Goal: Information Seeking & Learning: Check status

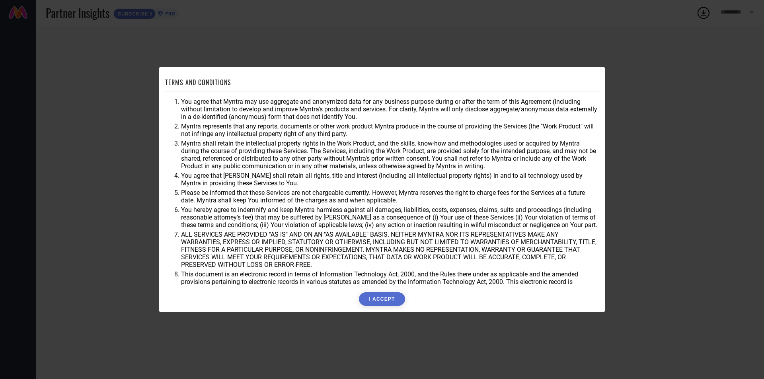
click at [395, 301] on button "I ACCEPT" at bounding box center [382, 299] width 46 height 14
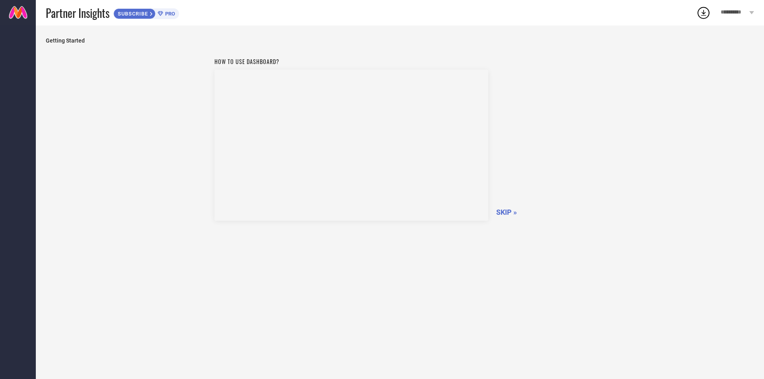
click at [519, 215] on div "SKIP »" at bounding box center [540, 212] width 89 height 8
click at [507, 212] on span "SKIP »" at bounding box center [506, 212] width 21 height 8
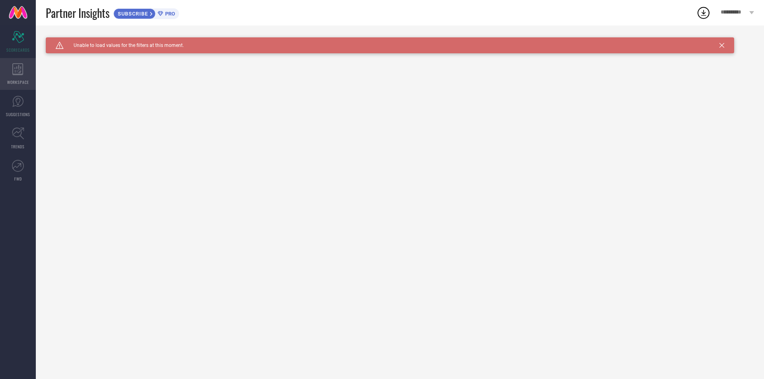
click at [12, 77] on div "WORKSPACE" at bounding box center [18, 74] width 36 height 32
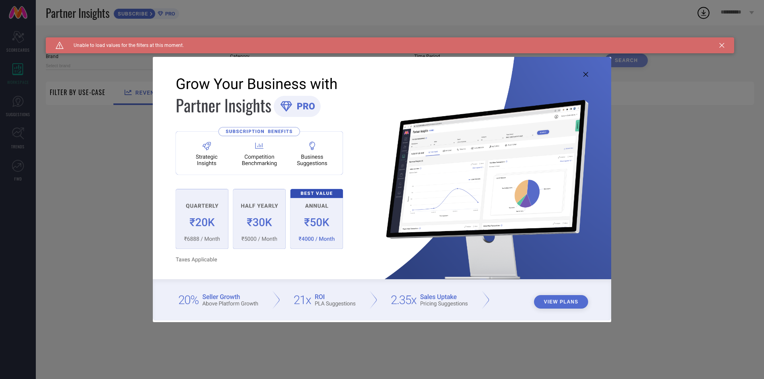
type input "1 STOP FASHION"
type input "All"
click at [543, 301] on button "View Plans" at bounding box center [561, 302] width 54 height 14
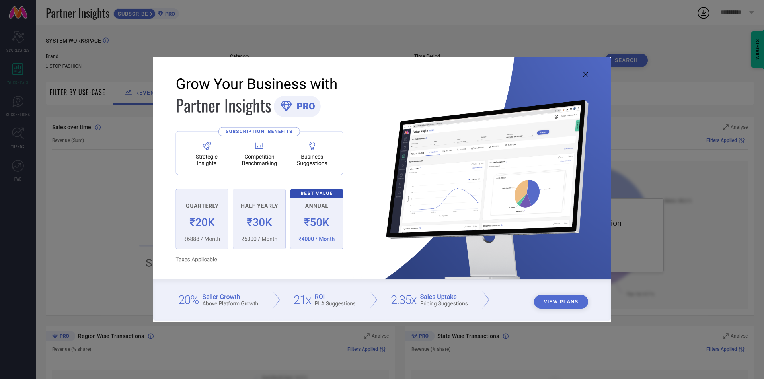
click at [585, 74] on icon at bounding box center [585, 74] width 5 height 5
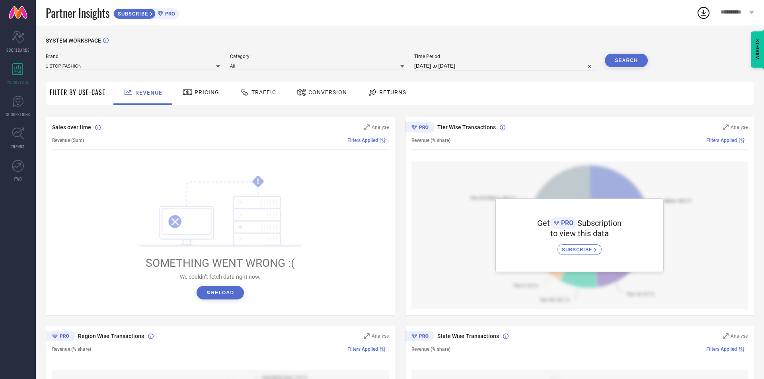
click at [213, 95] on span "Pricing" at bounding box center [206, 92] width 25 height 6
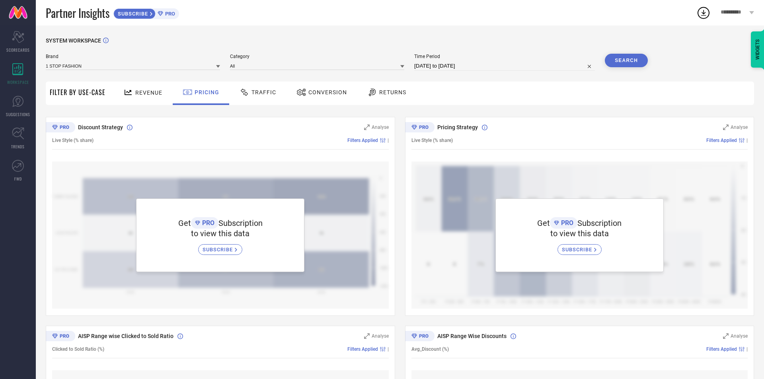
click at [254, 98] on div "Traffic" at bounding box center [257, 93] width 41 height 14
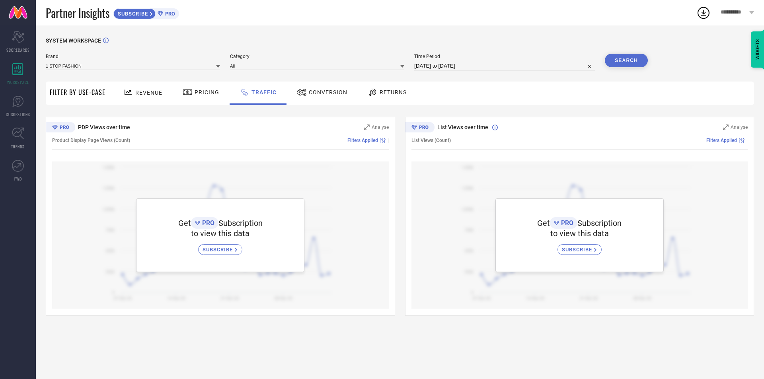
click at [326, 92] on span "Conversion" at bounding box center [328, 92] width 39 height 6
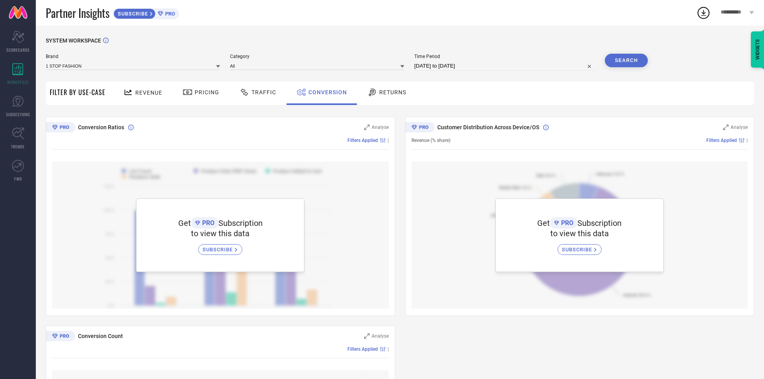
click at [385, 95] on span "Returns" at bounding box center [392, 92] width 27 height 6
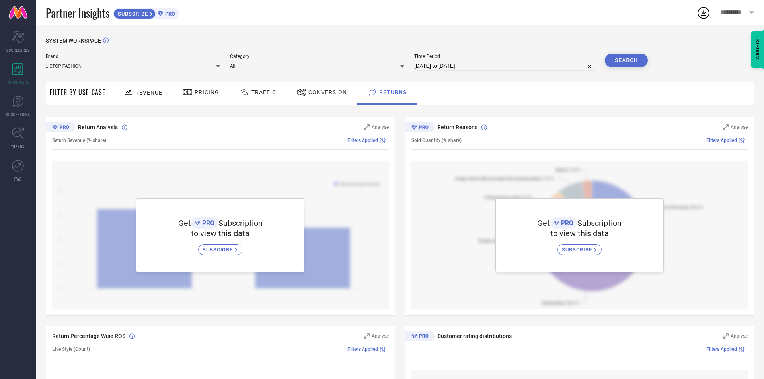
click at [74, 69] on input at bounding box center [133, 66] width 174 height 8
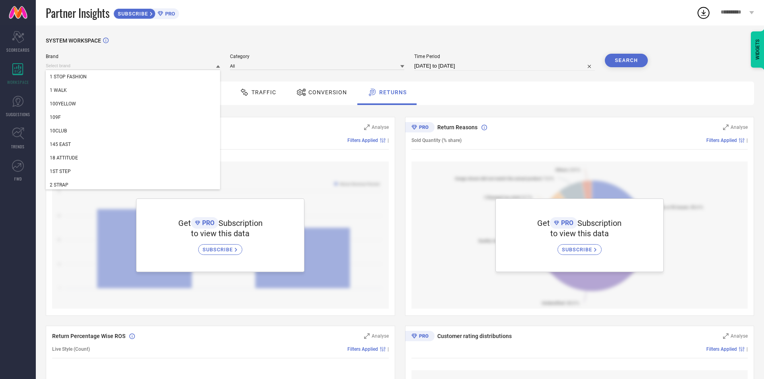
click at [752, 13] on icon at bounding box center [751, 12] width 5 height 3
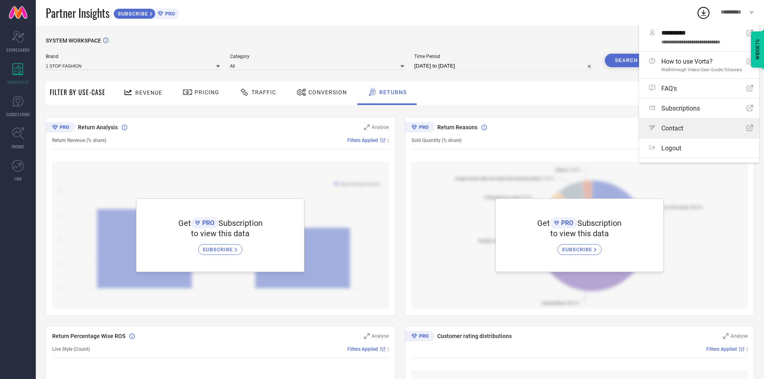
click at [675, 127] on span "Contact" at bounding box center [672, 128] width 22 height 8
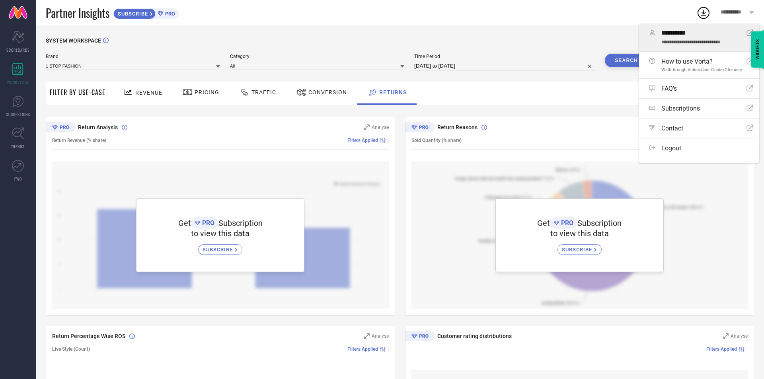
click at [666, 37] on span "**********" at bounding box center [700, 33] width 79 height 8
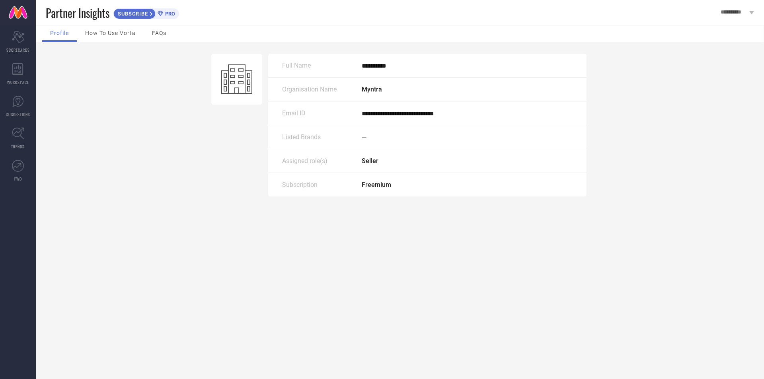
click at [302, 141] on span "Listed Brands" at bounding box center [301, 137] width 39 height 8
click at [363, 138] on span "—" at bounding box center [364, 137] width 5 height 8
click at [368, 141] on div "—" at bounding box center [467, 137] width 211 height 8
click at [333, 146] on div "Listed Brands —" at bounding box center [427, 137] width 318 height 24
click at [293, 148] on div "Listed Brands —" at bounding box center [427, 137] width 318 height 24
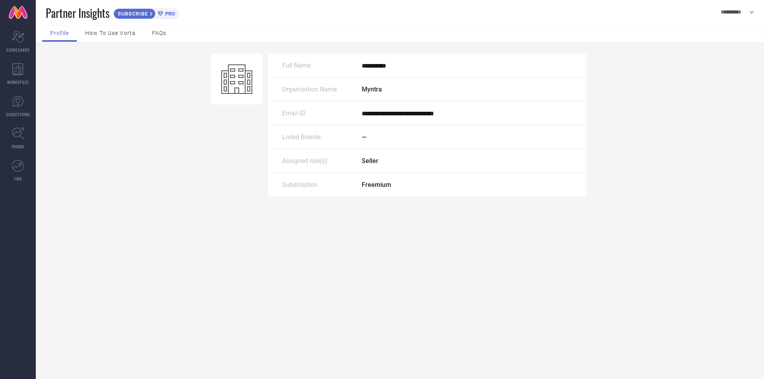
click at [294, 141] on span "Listed Brands" at bounding box center [301, 137] width 39 height 8
click at [305, 146] on div "Listed Brands —" at bounding box center [427, 137] width 318 height 24
click at [343, 146] on div "Listed Brands —" at bounding box center [427, 137] width 318 height 24
click at [383, 157] on div "Assigned role(s) Seller" at bounding box center [427, 161] width 318 height 24
click at [369, 149] on div "Listed Brands —" at bounding box center [427, 137] width 318 height 24
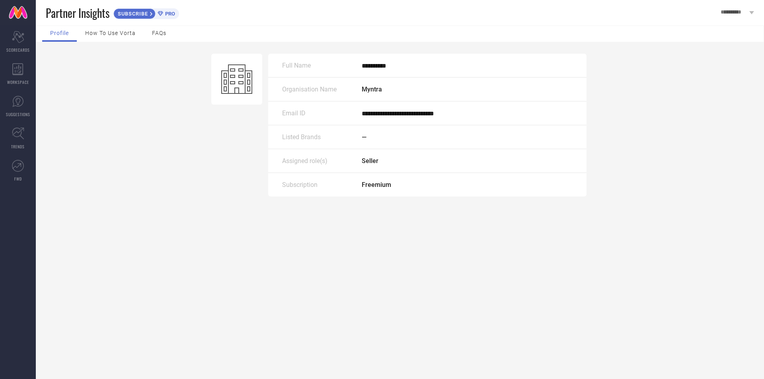
click at [364, 141] on span "—" at bounding box center [364, 137] width 5 height 8
click at [223, 89] on icon at bounding box center [236, 78] width 31 height 29
click at [121, 40] on div "How to use Vorta" at bounding box center [110, 34] width 66 height 16
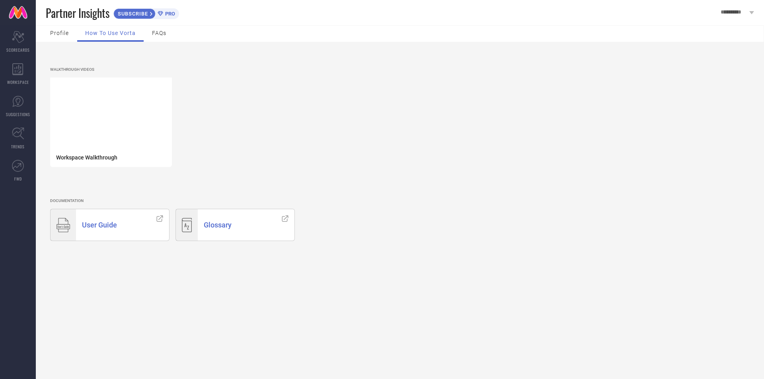
click at [159, 37] on div "FAQs" at bounding box center [159, 34] width 30 height 16
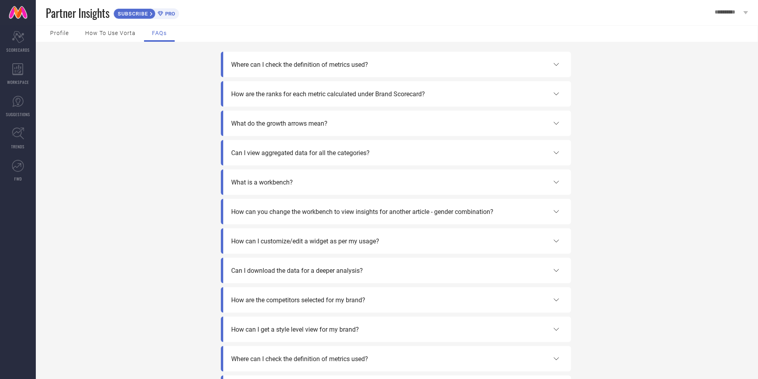
click at [67, 37] on div "Profile" at bounding box center [59, 34] width 35 height 16
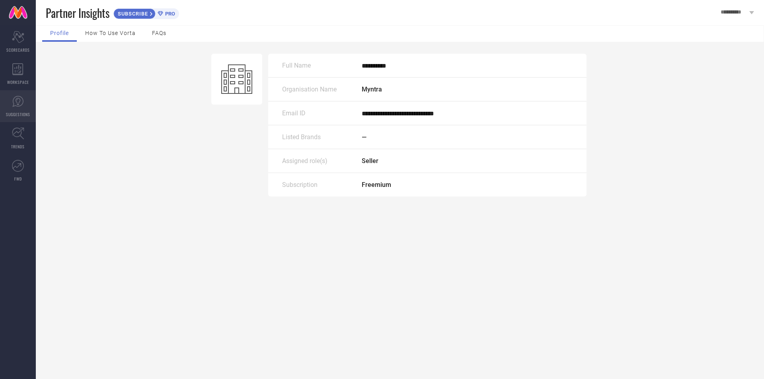
click at [27, 109] on link "SUGGESTIONS" at bounding box center [18, 106] width 36 height 32
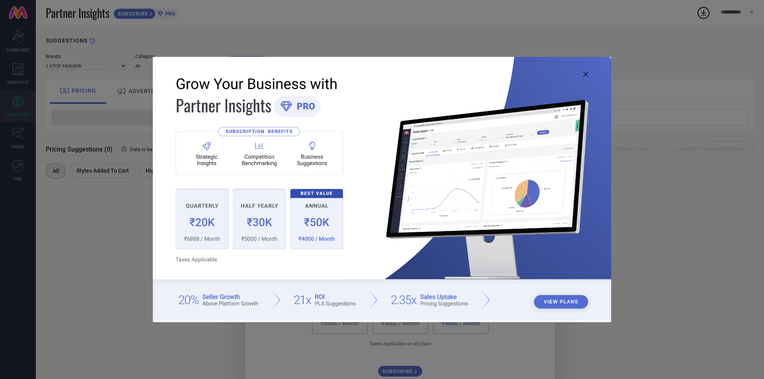
click at [582, 75] on img at bounding box center [382, 188] width 458 height 263
click at [585, 74] on icon at bounding box center [585, 74] width 5 height 5
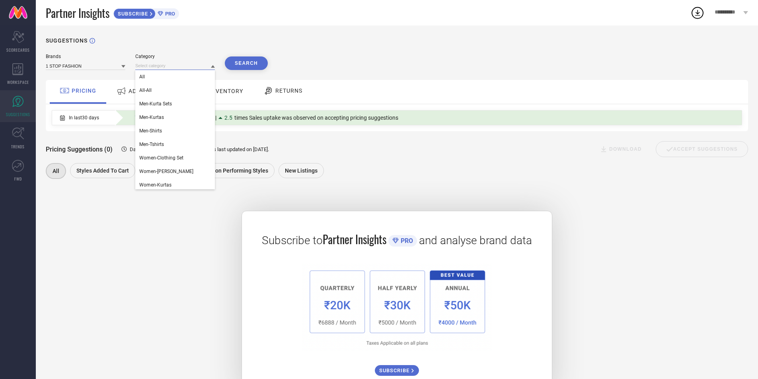
click at [177, 64] on input at bounding box center [175, 66] width 80 height 8
click at [158, 77] on div "All" at bounding box center [175, 77] width 80 height 14
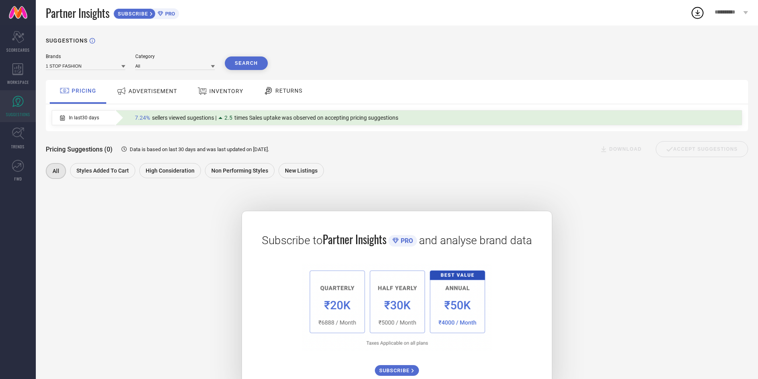
click at [101, 61] on div "Brands 1 STOP FASHION" at bounding box center [86, 62] width 80 height 16
click at [110, 69] on input at bounding box center [86, 66] width 80 height 8
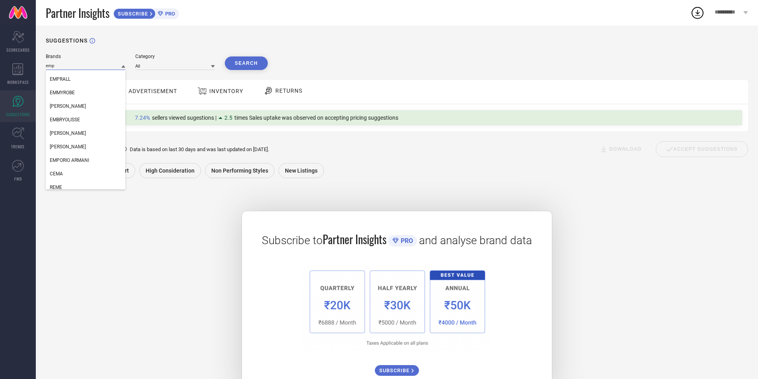
scroll to position [70, 0]
type input "e"
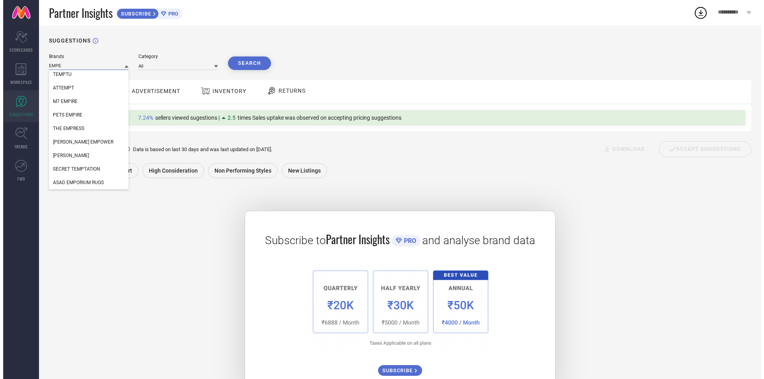
scroll to position [0, 0]
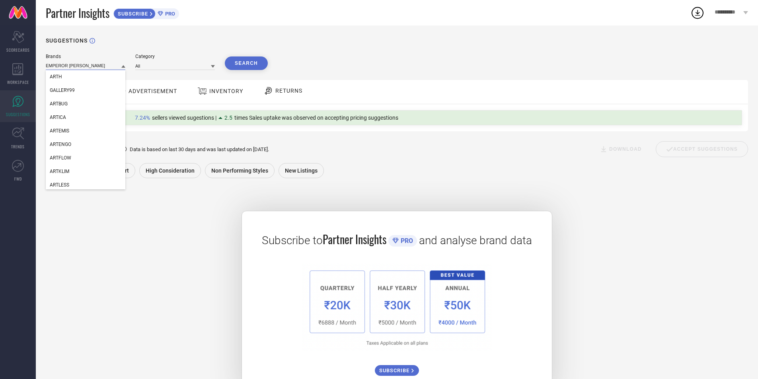
type input "EMPEROR ART GALLERY"
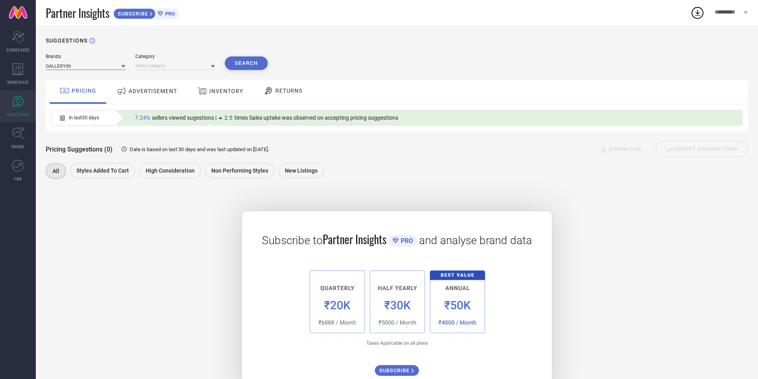
click at [89, 64] on input at bounding box center [86, 66] width 80 height 8
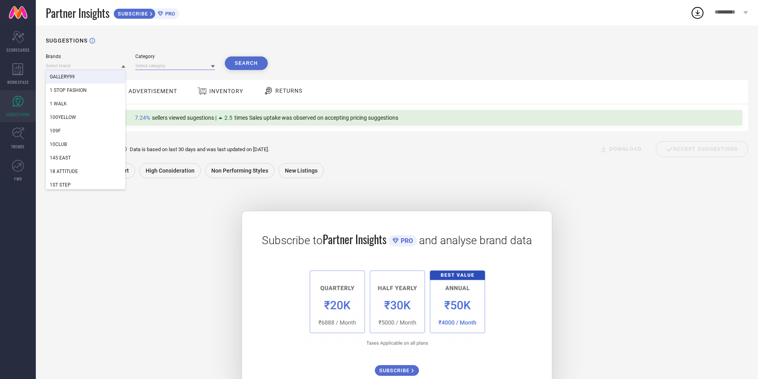
click at [166, 66] on input at bounding box center [175, 66] width 80 height 8
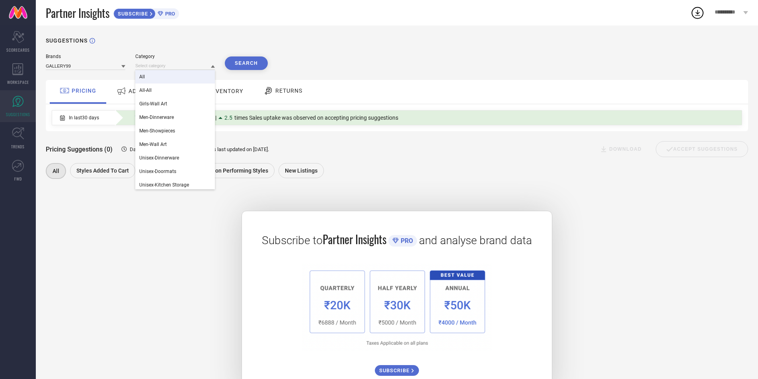
click at [151, 78] on div "All" at bounding box center [175, 77] width 80 height 14
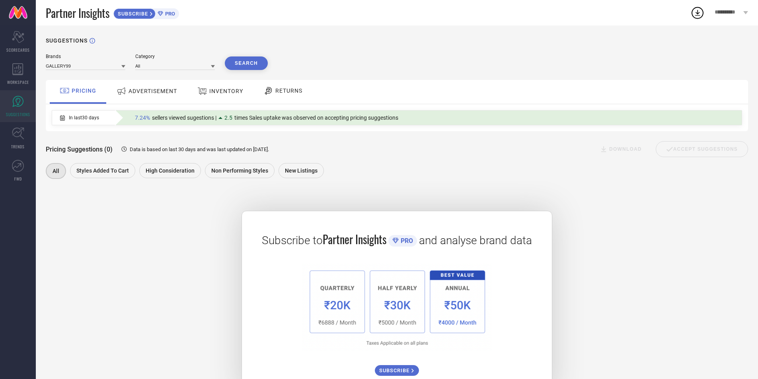
click at [235, 68] on button "Search" at bounding box center [246, 63] width 43 height 14
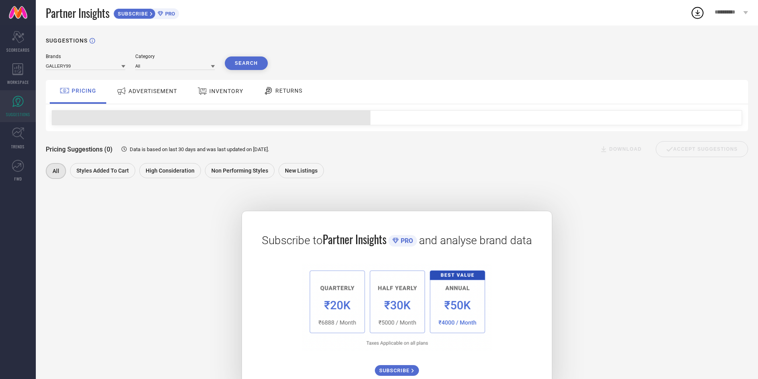
click at [157, 90] on span "ADVERTISEMENT" at bounding box center [152, 91] width 49 height 6
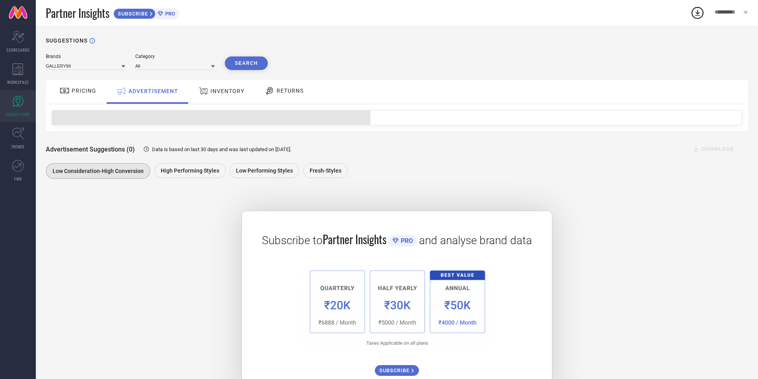
click at [87, 97] on div "PRICING" at bounding box center [78, 91] width 41 height 14
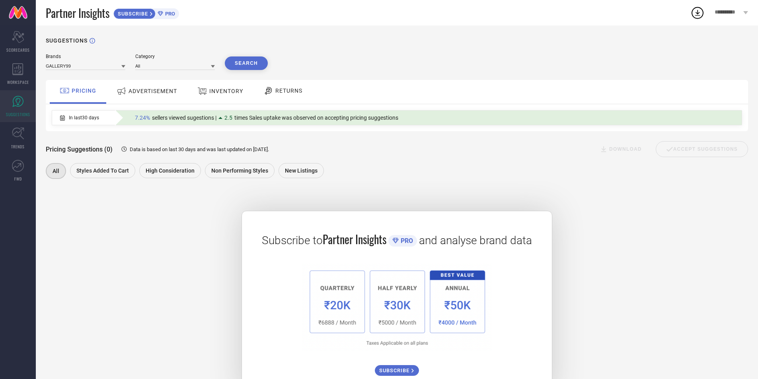
click at [159, 93] on span "ADVERTISEMENT" at bounding box center [152, 91] width 49 height 6
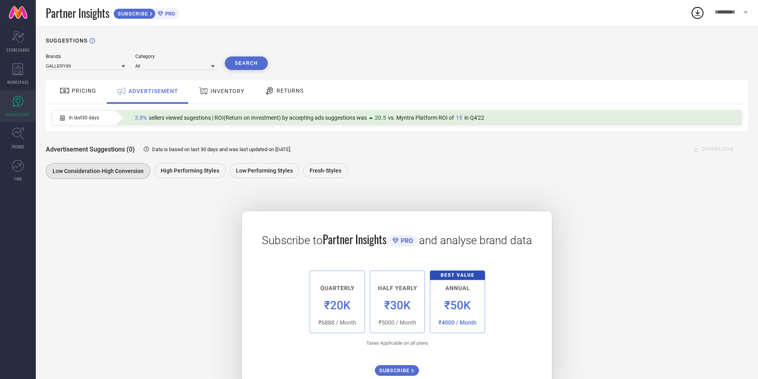
click at [229, 95] on div "INVENTORY" at bounding box center [221, 91] width 50 height 14
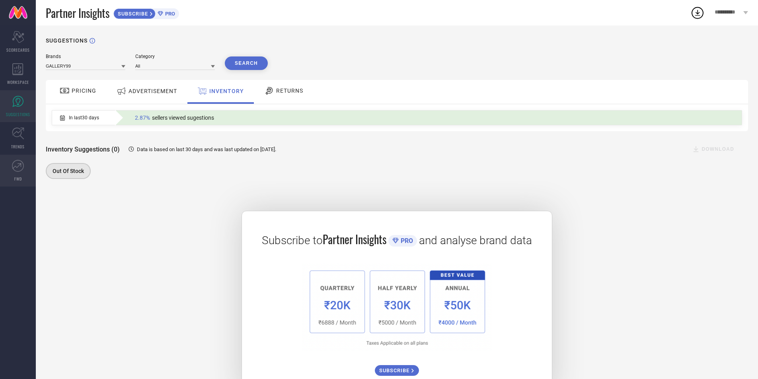
click at [20, 171] on icon at bounding box center [18, 166] width 12 height 12
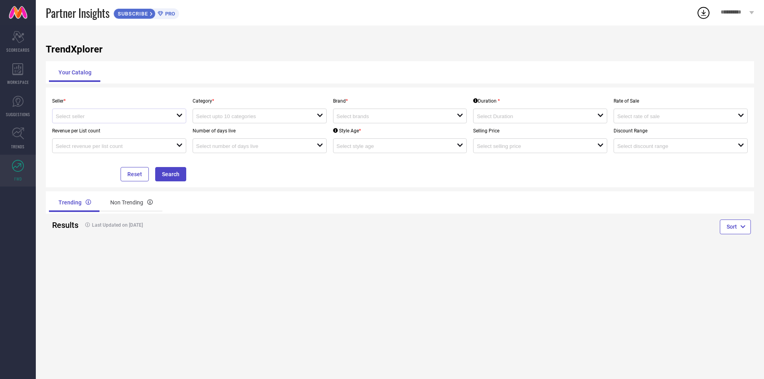
click at [164, 121] on div "open" at bounding box center [119, 116] width 134 height 15
click at [136, 134] on li "Myntra ( MINT_1 )" at bounding box center [118, 131] width 133 height 14
type input "Myntra ( MINT_1 )"
click at [372, 114] on input at bounding box center [390, 116] width 109 height 6
click at [370, 129] on div "No results found" at bounding box center [400, 131] width 134 height 14
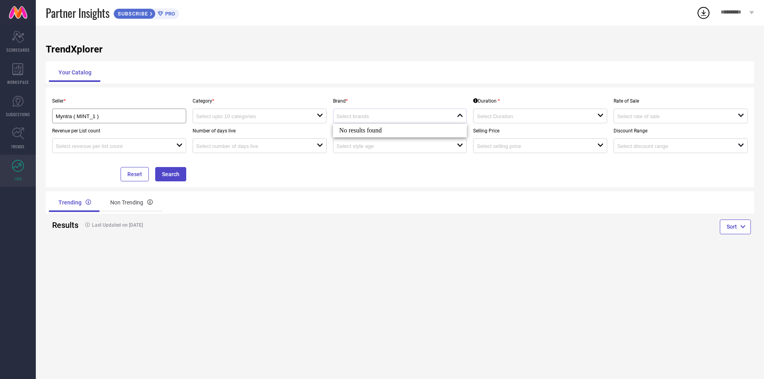
click at [376, 120] on div at bounding box center [396, 116] width 121 height 8
drag, startPoint x: 422, startPoint y: 181, endPoint x: 443, endPoint y: 171, distance: 23.3
click at [422, 181] on div "Seller * Myntra ( MINT_1 ) Category * open Brand * open Duration * open Rate of…" at bounding box center [400, 137] width 702 height 88
click at [81, 19] on span "Partner Insights" at bounding box center [78, 13] width 64 height 16
click at [10, 12] on link at bounding box center [18, 12] width 36 height 25
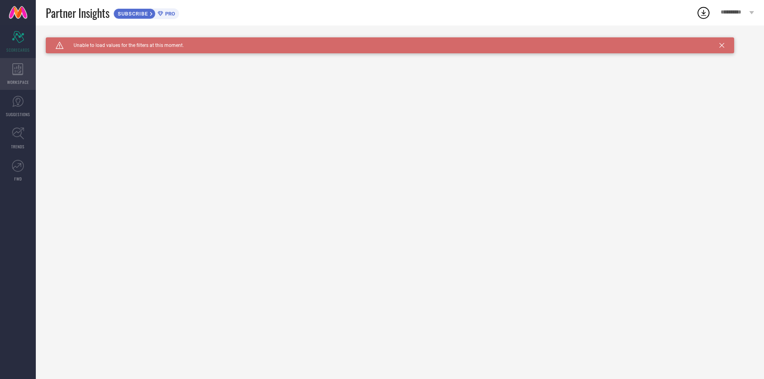
click at [16, 72] on icon at bounding box center [17, 69] width 11 height 12
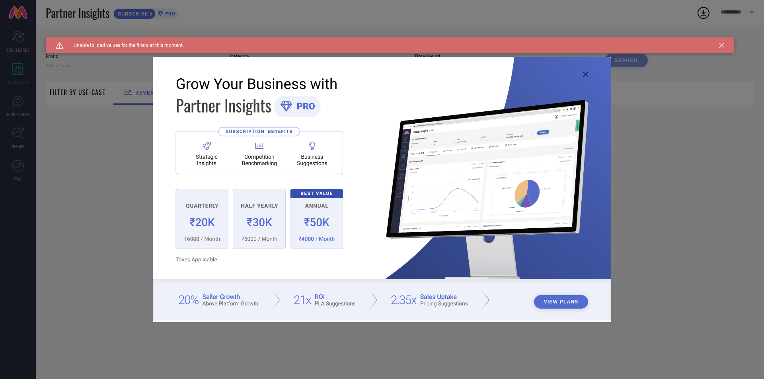
type input "1 STOP FASHION"
type input "All"
click at [585, 75] on icon at bounding box center [585, 74] width 5 height 5
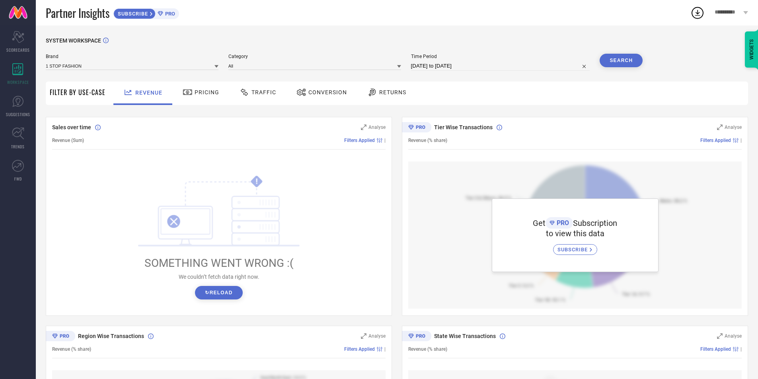
click at [228, 297] on button "↻ Reload" at bounding box center [218, 293] width 47 height 14
click at [227, 295] on button "↻ Reload" at bounding box center [218, 293] width 47 height 14
